Goal: Task Accomplishment & Management: Manage account settings

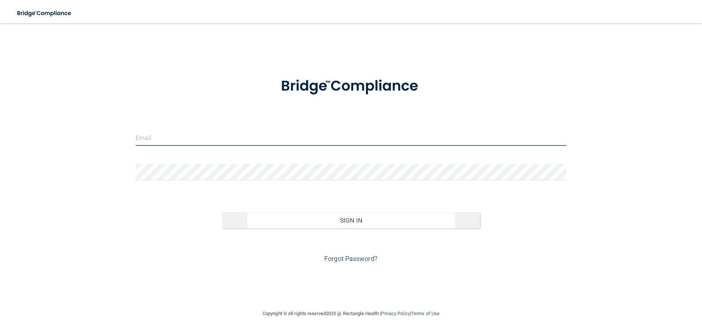
type input "dsherlock@rectanglehealth.com"
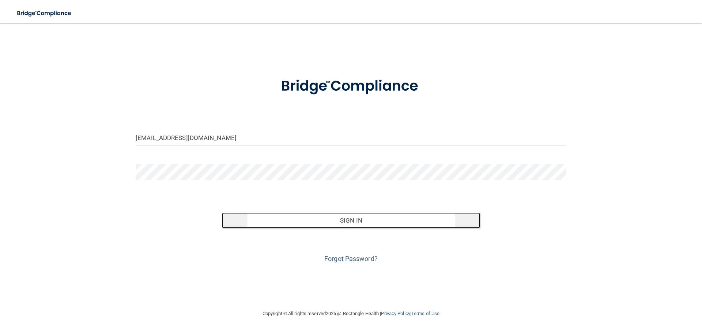
click at [362, 212] on button "Sign In" at bounding box center [351, 220] width 259 height 16
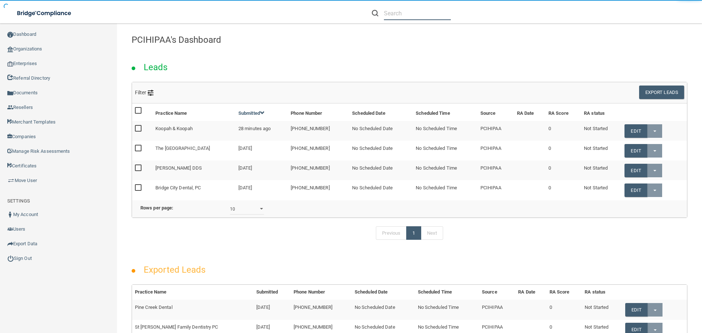
click at [401, 17] on input "text" at bounding box center [417, 14] width 67 height 14
paste input "megan.bryant18@gmail.com"
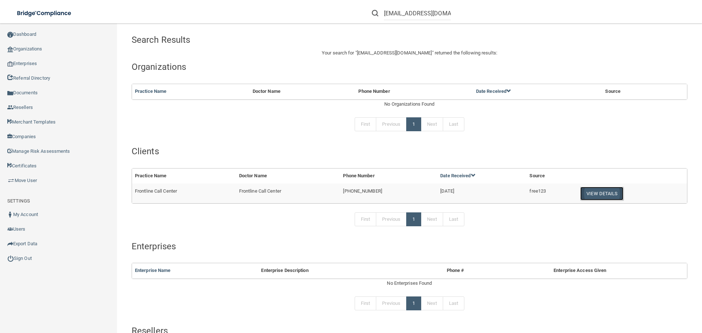
click at [592, 195] on button "View Details" at bounding box center [601, 194] width 43 height 14
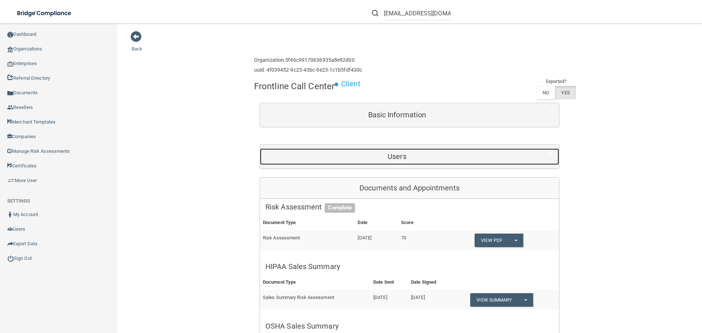
click at [348, 154] on h5 "Users" at bounding box center [396, 156] width 263 height 8
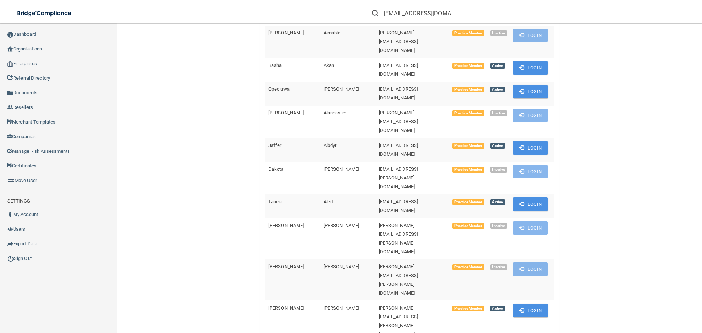
scroll to position [405, 0]
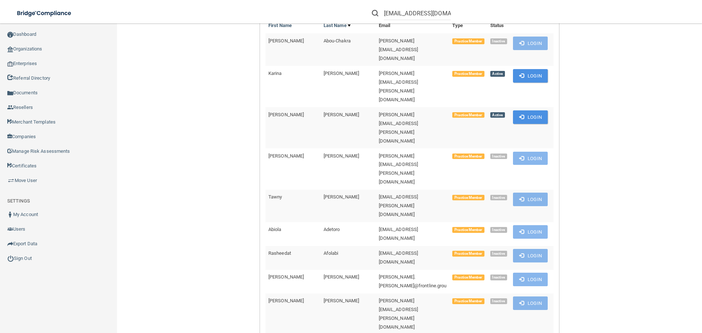
scroll to position [0, 0]
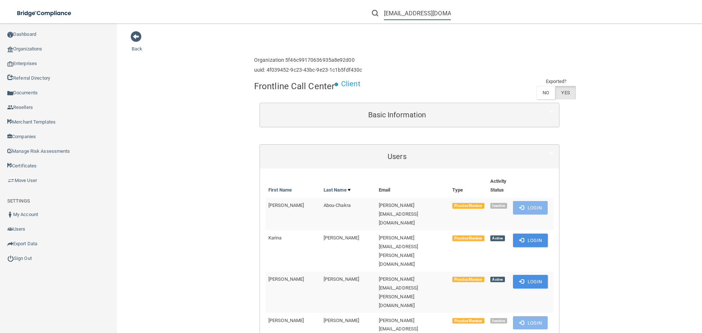
click at [420, 13] on input "megan.bryant18@gmail.com" at bounding box center [417, 14] width 67 height 14
paste input "kpantore@thevascularexperts"
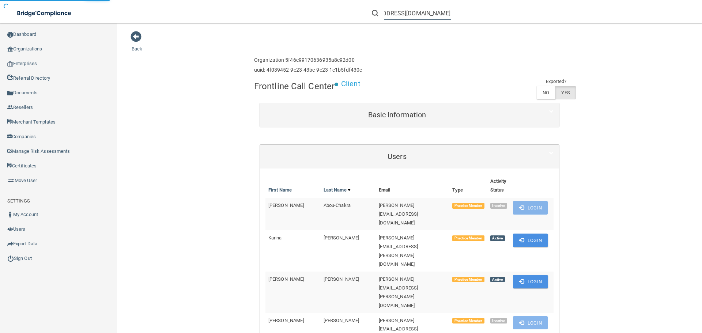
type input "[EMAIL_ADDRESS][DOMAIN_NAME]"
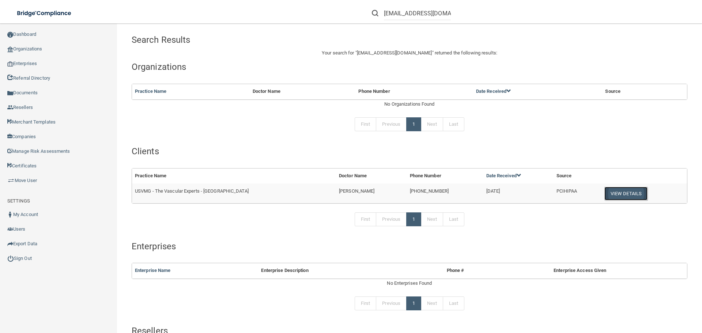
click at [608, 196] on button "View Details" at bounding box center [625, 194] width 43 height 14
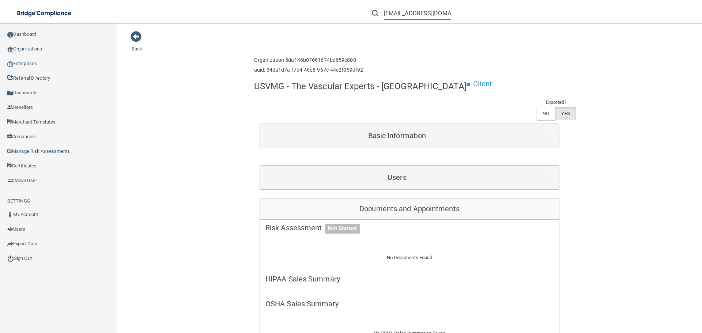
click at [405, 11] on input "[EMAIL_ADDRESS][DOMAIN_NAME]" at bounding box center [417, 14] width 67 height 14
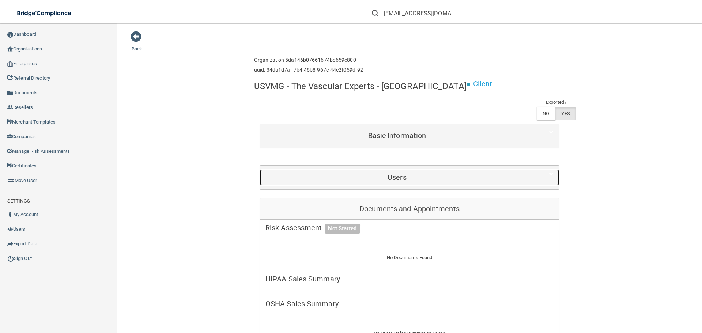
click at [390, 179] on h5 "Users" at bounding box center [396, 177] width 263 height 8
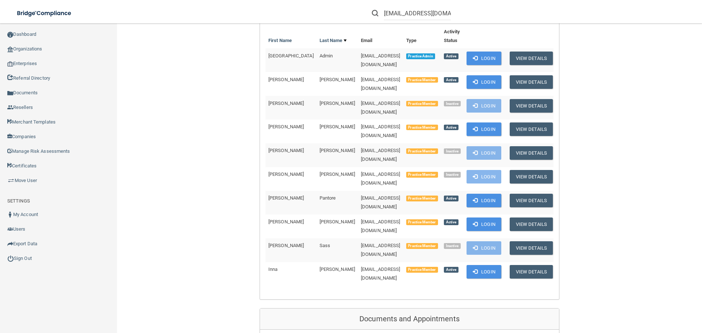
scroll to position [61, 0]
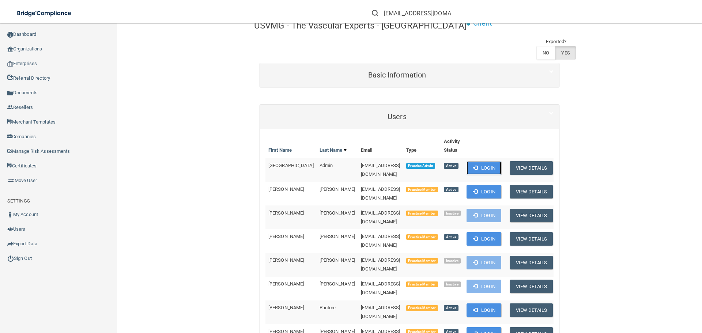
click at [491, 168] on button "Login" at bounding box center [484, 168] width 35 height 14
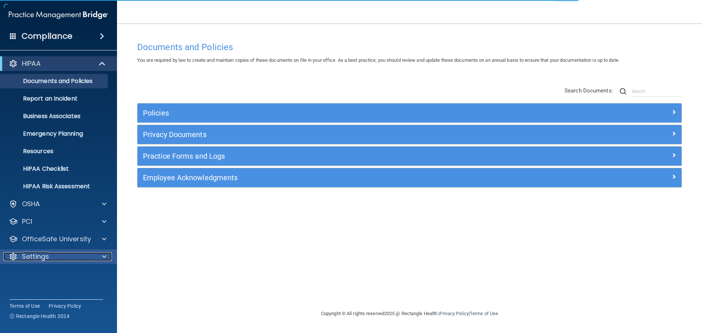
click at [78, 252] on div "Settings" at bounding box center [48, 256] width 91 height 9
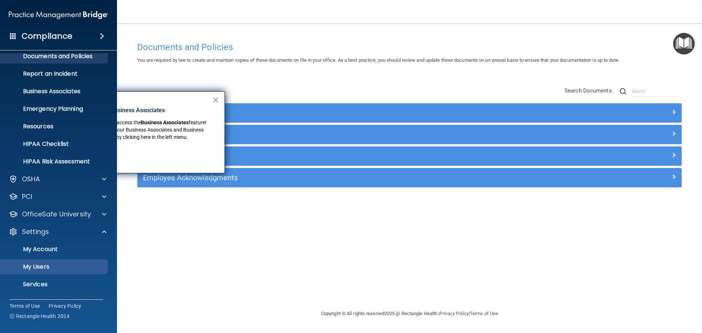
scroll to position [41, 0]
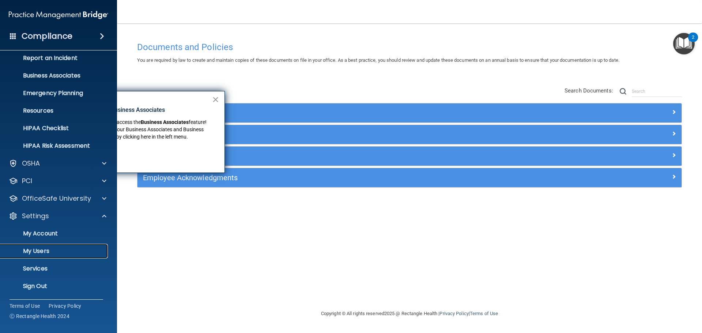
click at [46, 253] on p "My Users" at bounding box center [55, 251] width 100 height 7
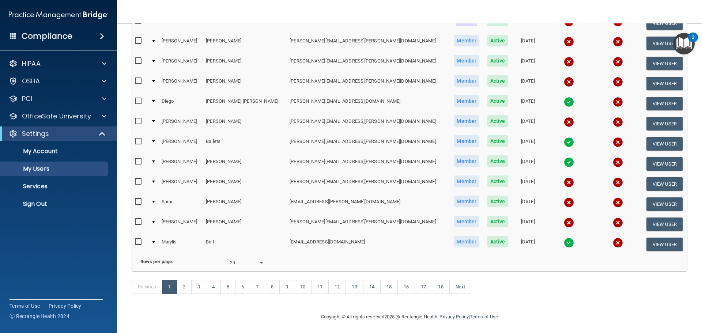
scroll to position [272, 0]
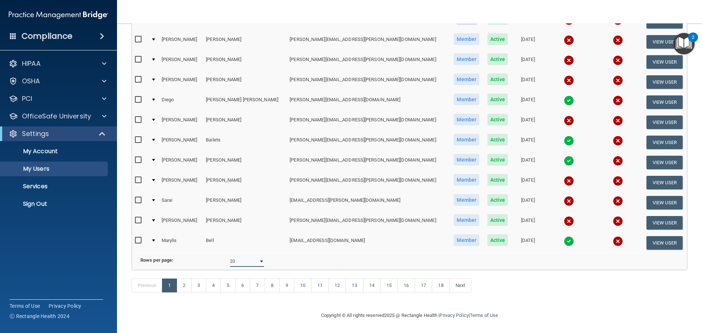
click at [257, 256] on select "10 20 30 40 all" at bounding box center [247, 261] width 34 height 11
select select "349"
click at [230, 256] on select "10 20 30 40 all" at bounding box center [247, 261] width 34 height 11
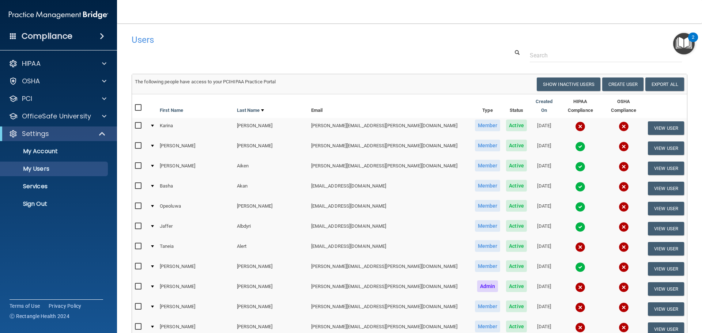
click at [386, 43] on h4 "Users" at bounding box center [292, 40] width 320 height 10
click at [371, 52] on div at bounding box center [409, 56] width 567 height 14
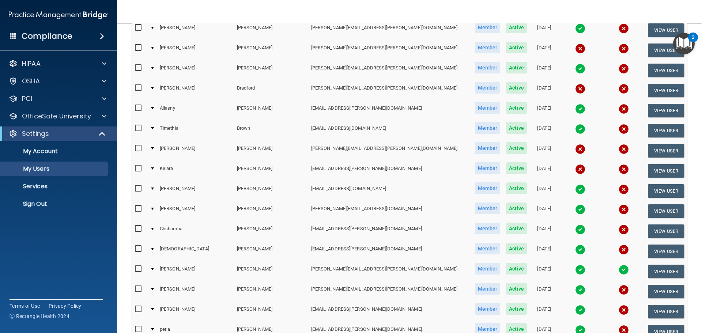
click at [575, 184] on img at bounding box center [580, 189] width 10 height 10
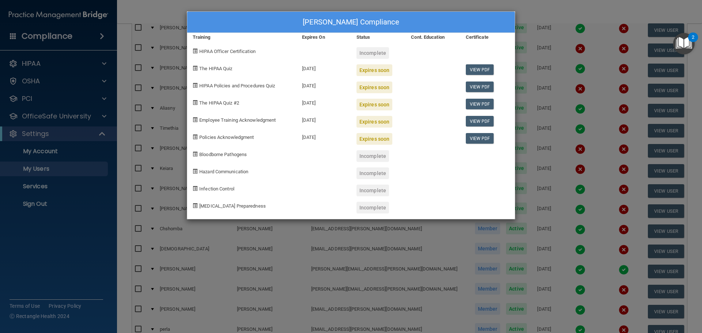
click at [275, 22] on div "Megan Bryant's Compliance" at bounding box center [351, 22] width 328 height 21
click at [142, 11] on div "Megan Bryant's Compliance Training Expires On Status Cont. Education Certificat…" at bounding box center [351, 166] width 702 height 333
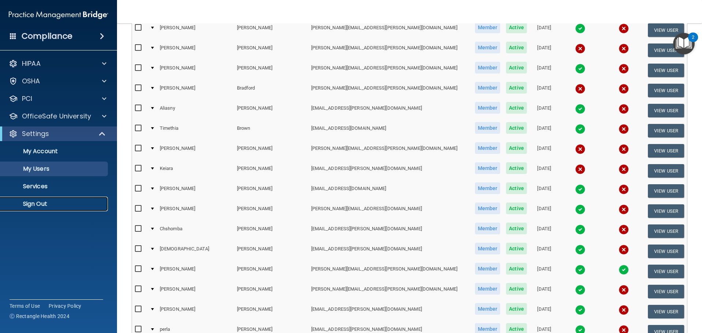
click at [33, 202] on p "Sign Out" at bounding box center [55, 203] width 100 height 7
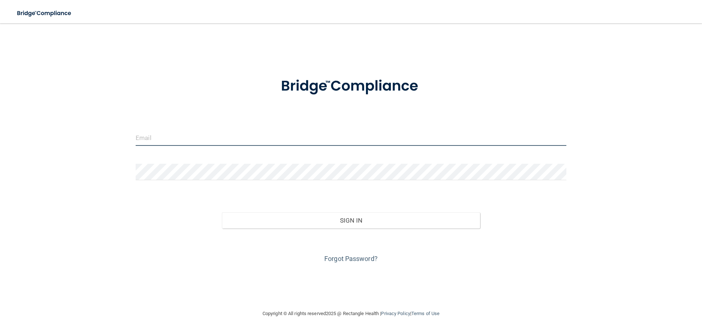
type input "dsherlock@rectanglehealth.com"
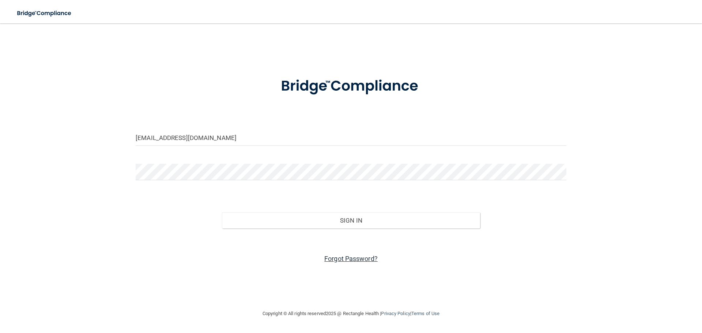
click at [350, 259] on link "Forgot Password?" at bounding box center [350, 259] width 53 height 8
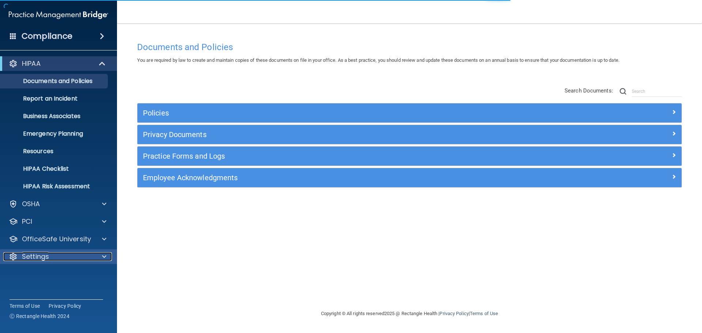
click at [49, 260] on div "Settings" at bounding box center [48, 256] width 91 height 9
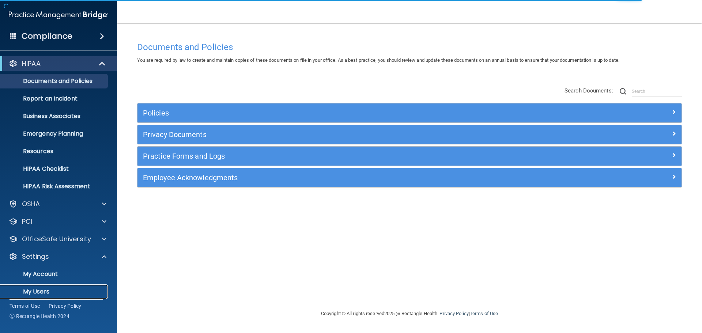
click at [42, 285] on link "My Users" at bounding box center [50, 291] width 115 height 15
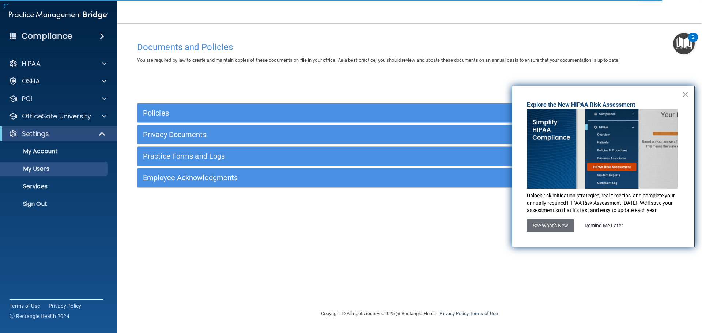
select select "20"
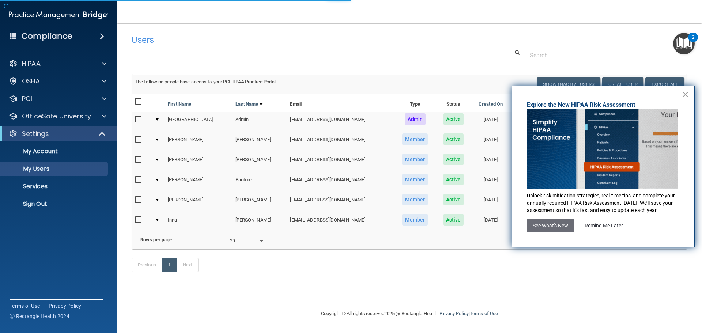
click at [684, 95] on button "×" at bounding box center [685, 94] width 7 height 12
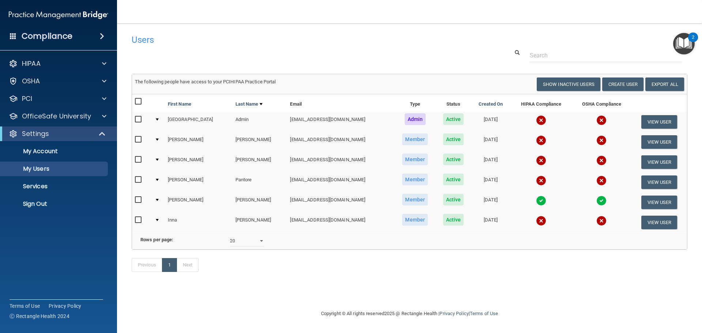
click at [541, 179] on img at bounding box center [541, 181] width 10 height 10
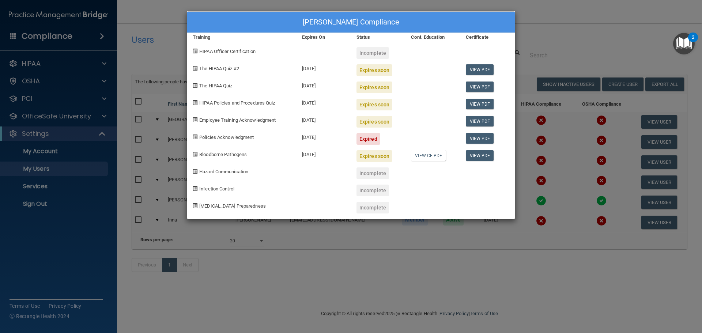
click at [467, 286] on div "[PERSON_NAME] Compliance Training Expires On Status Cont. Education Certificate…" at bounding box center [351, 166] width 702 height 333
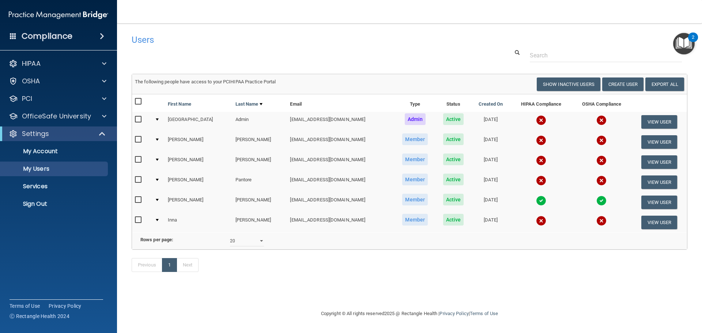
click at [138, 179] on input "checkbox" at bounding box center [139, 180] width 8 height 6
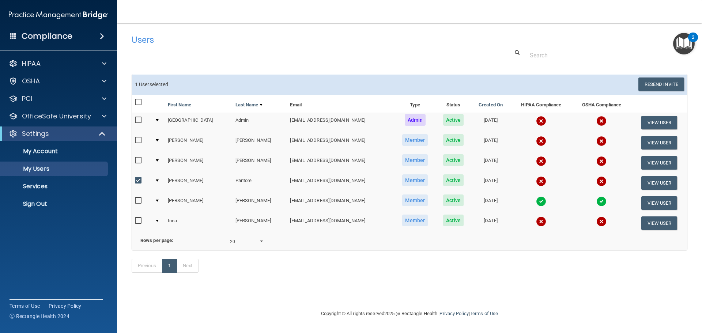
click at [138, 179] on input "checkbox" at bounding box center [139, 181] width 8 height 6
checkbox input "false"
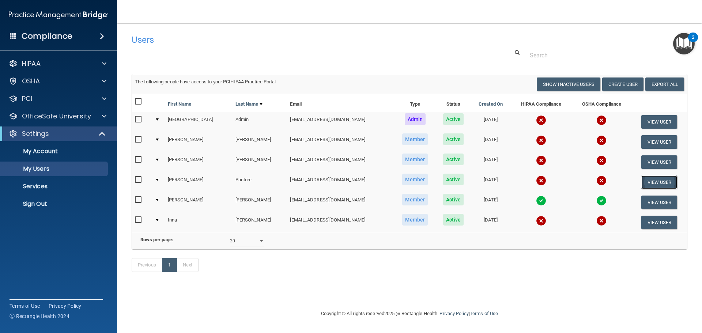
click at [667, 177] on button "View User" at bounding box center [659, 183] width 36 height 14
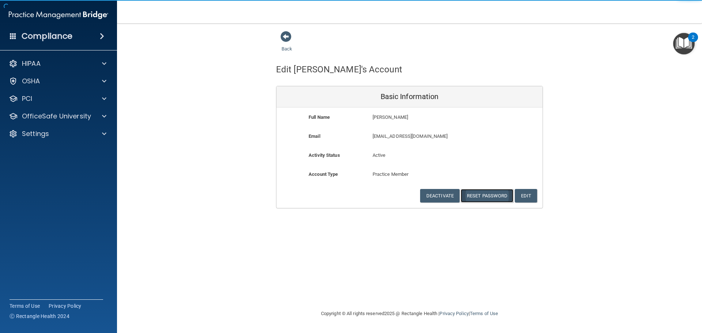
click at [495, 197] on button "Reset Password" at bounding box center [487, 196] width 53 height 14
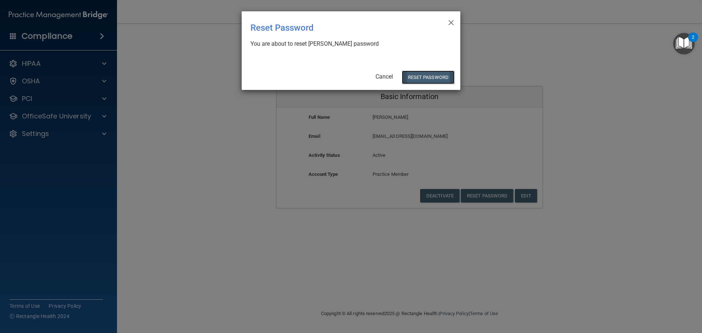
click at [433, 75] on button "Reset Password" at bounding box center [428, 78] width 53 height 14
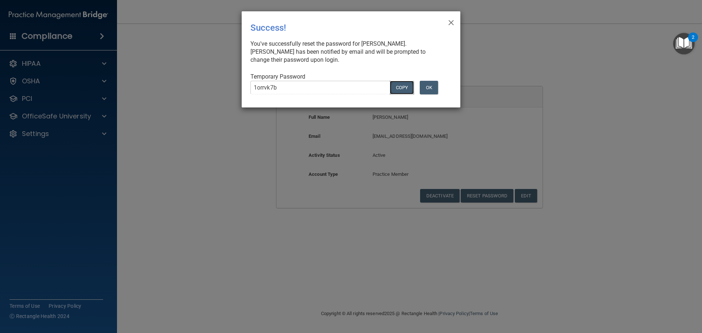
click at [406, 89] on button "COPY" at bounding box center [402, 88] width 24 height 14
click at [426, 90] on button "OK" at bounding box center [429, 88] width 18 height 14
